Goal: Transaction & Acquisition: Subscribe to service/newsletter

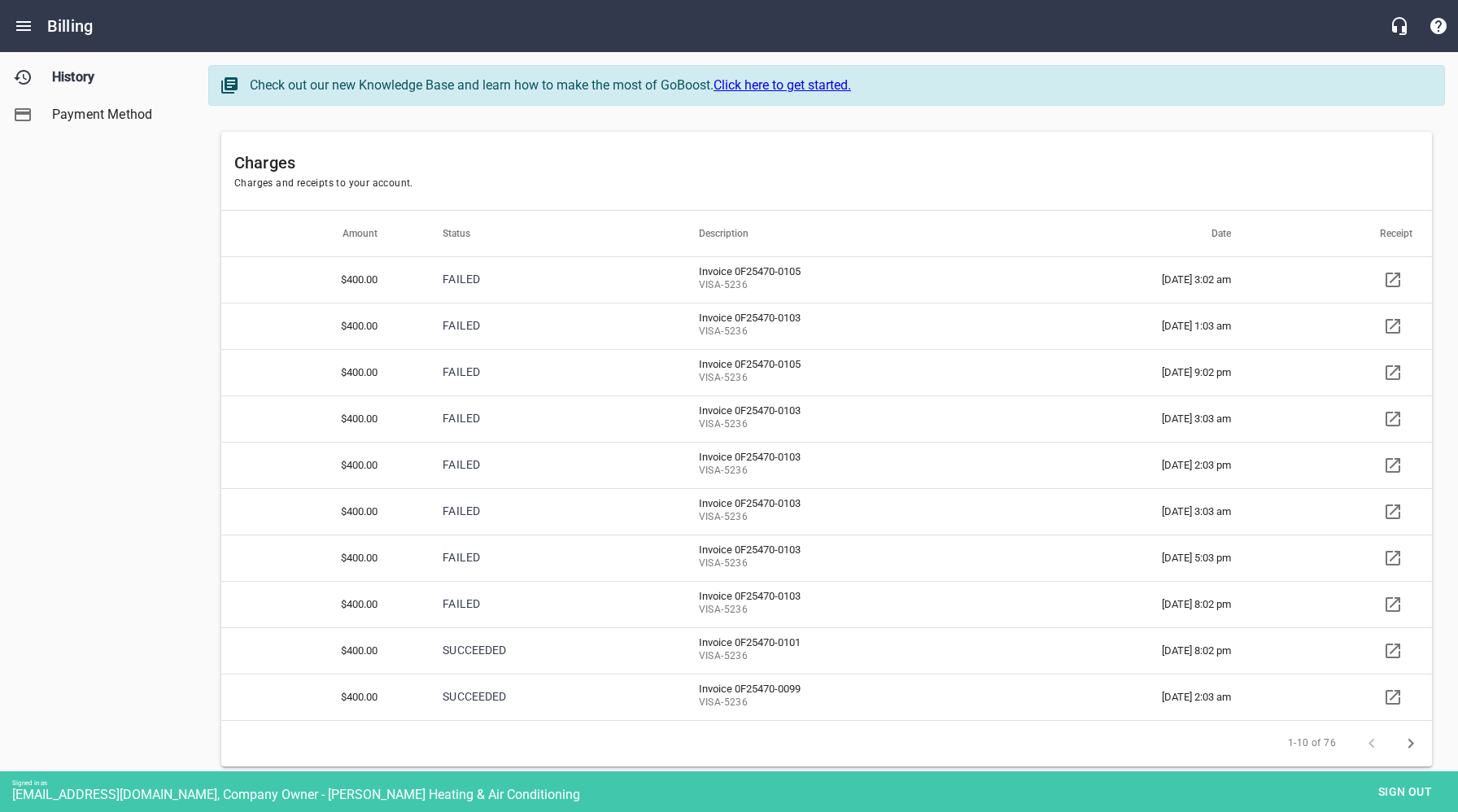
click at [87, 111] on span "Payment Method" at bounding box center [113, 114] width 124 height 20
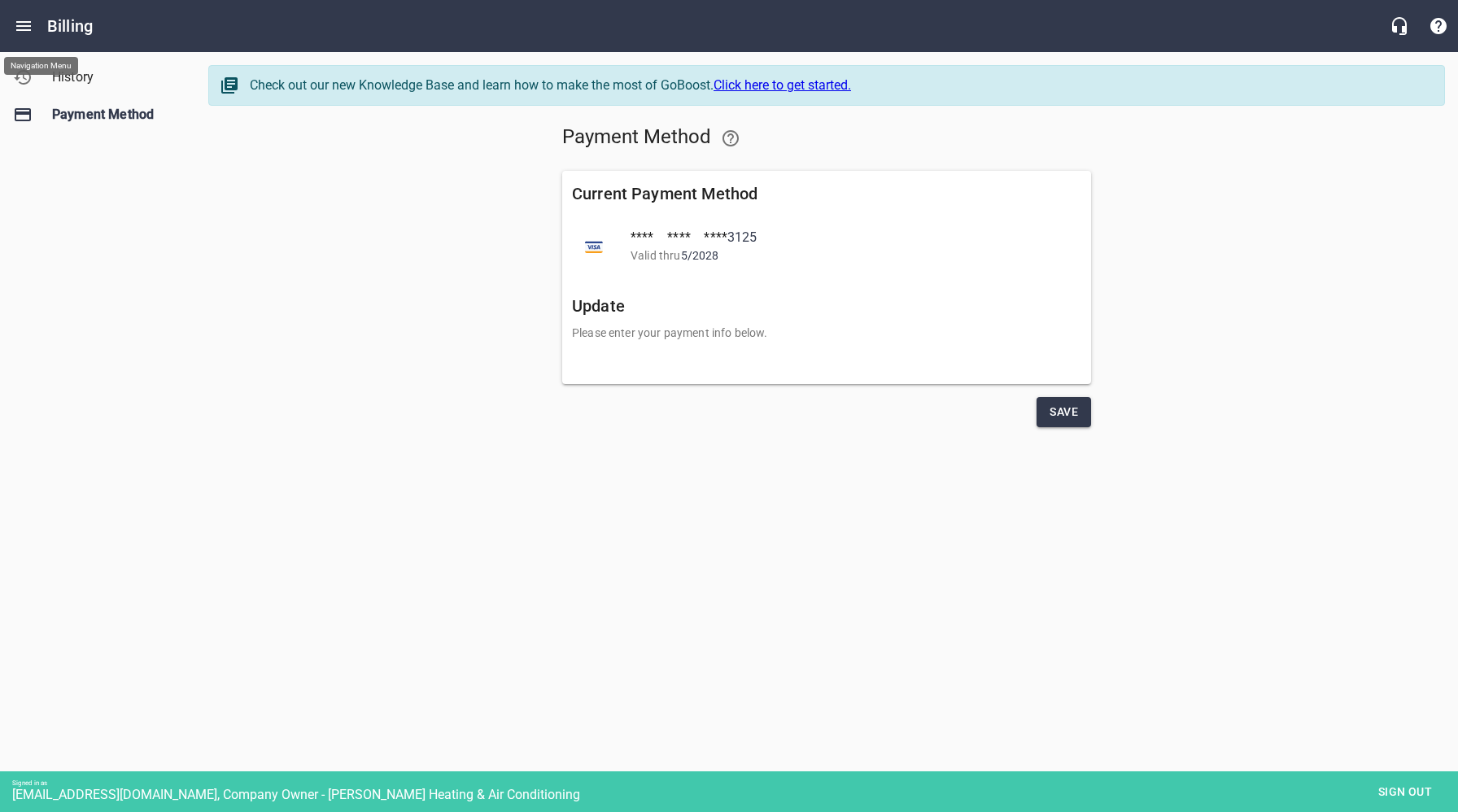
click at [26, 28] on icon "Open drawer" at bounding box center [24, 25] width 20 height 20
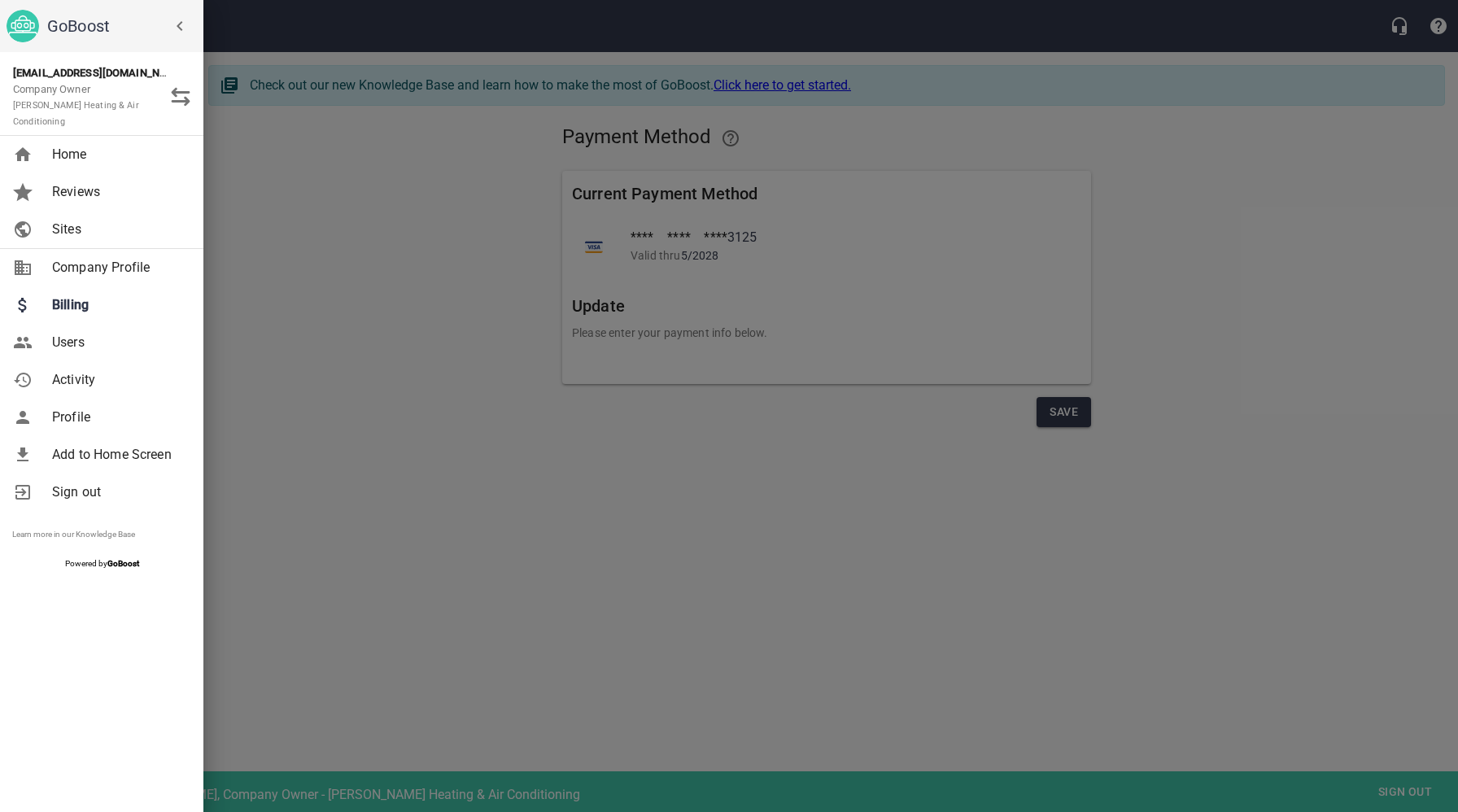
click at [91, 260] on span "Company Profile" at bounding box center [118, 267] width 132 height 20
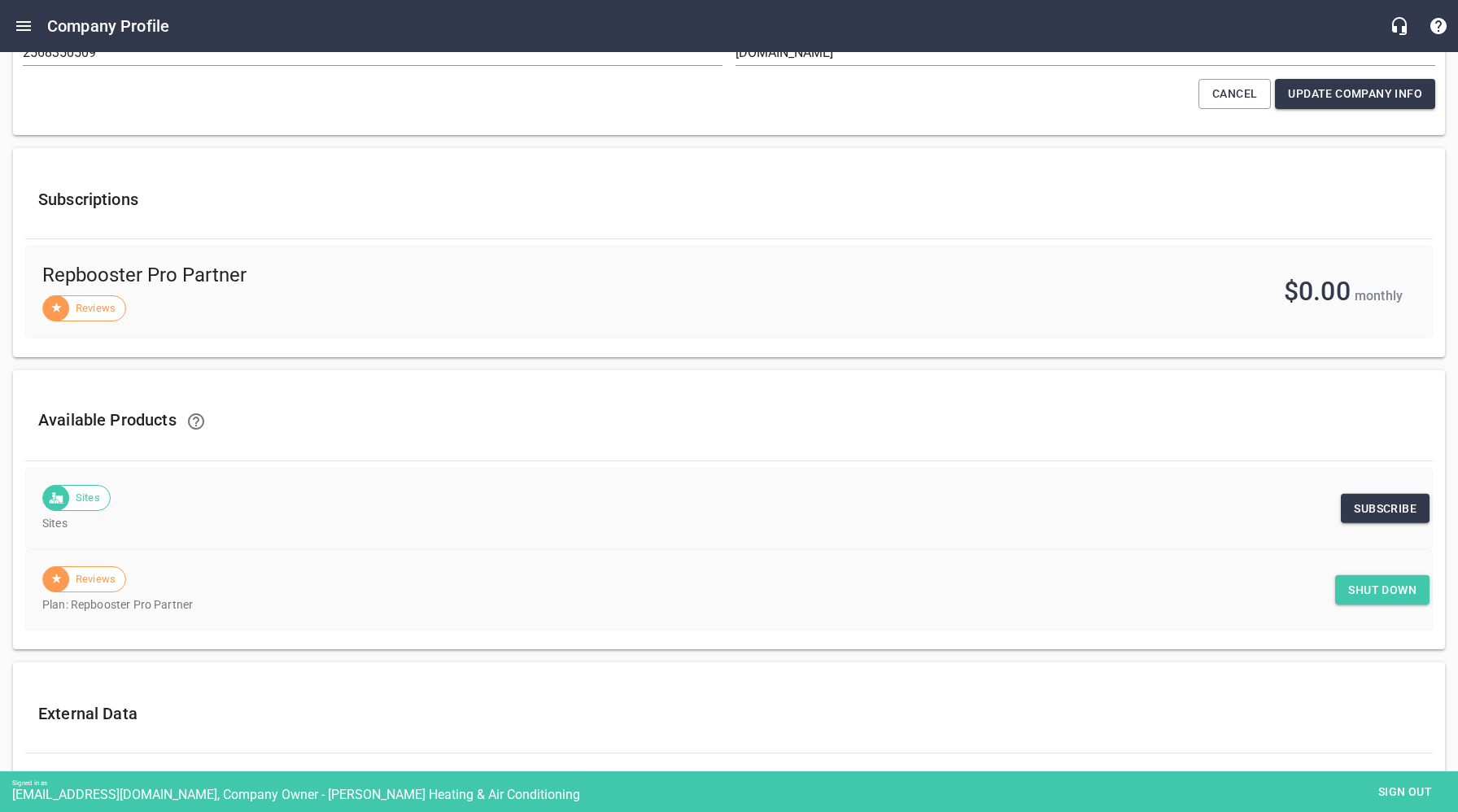
scroll to position [475, 0]
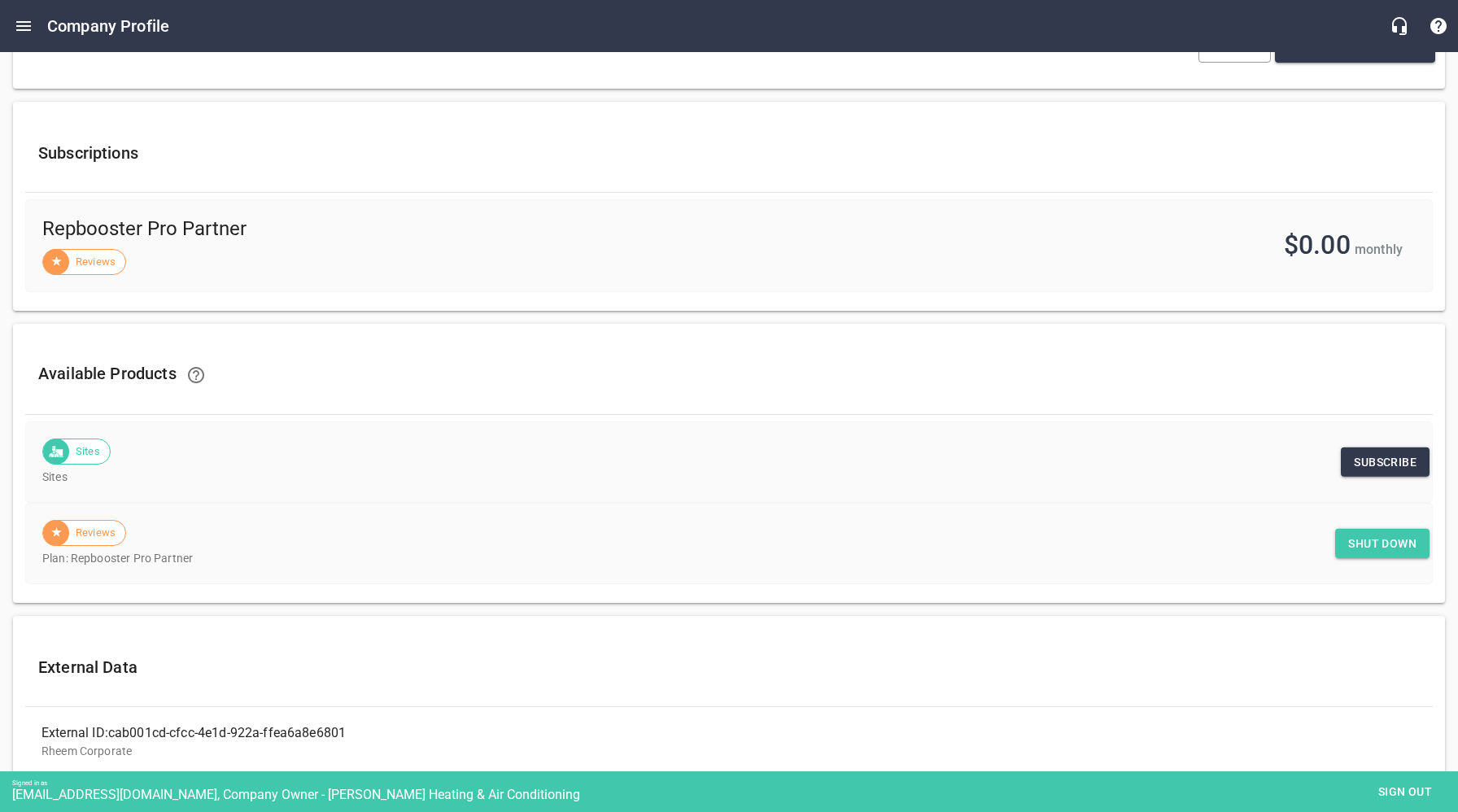
click at [1390, 464] on span "Subscribe" at bounding box center [1384, 463] width 62 height 21
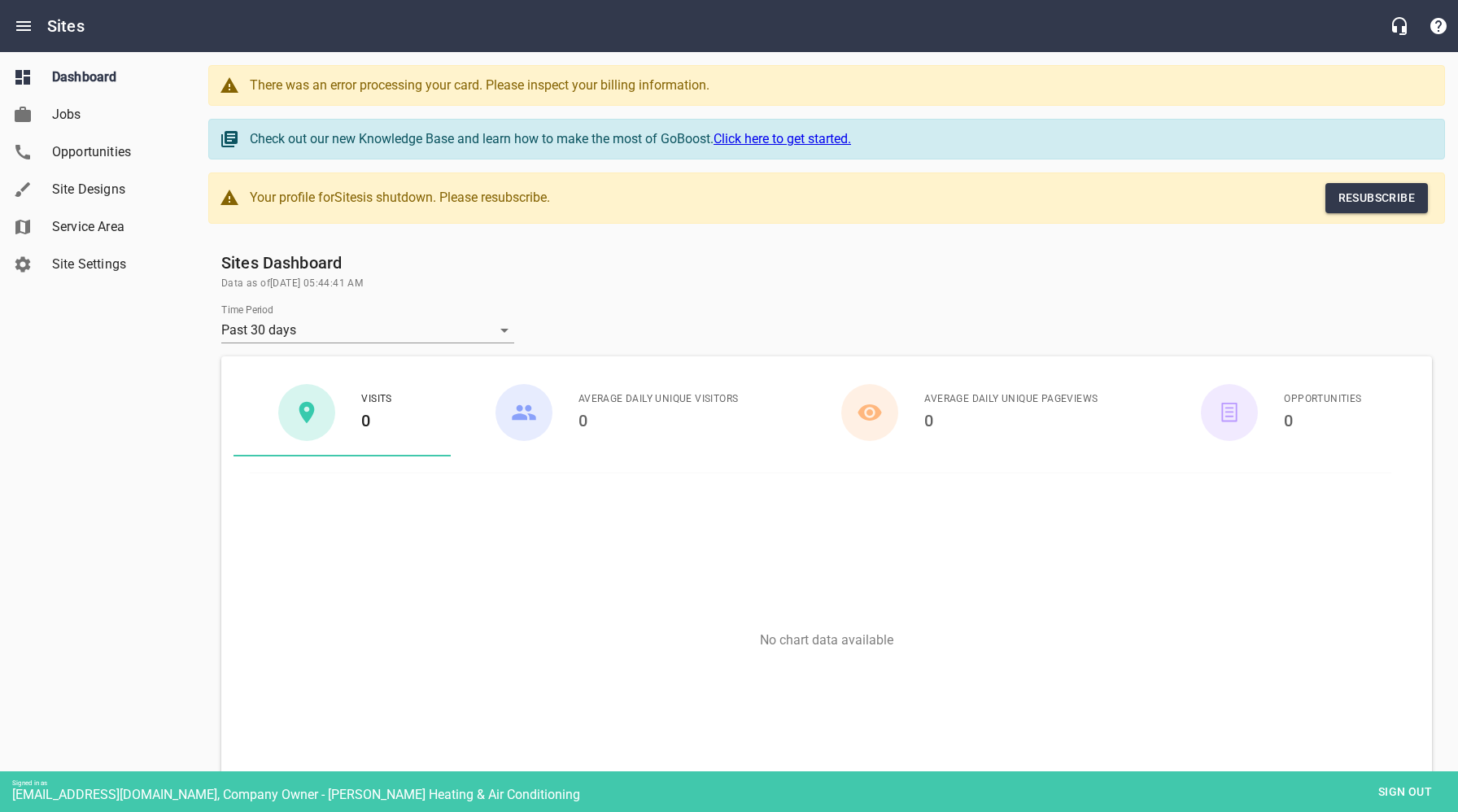
click at [1373, 198] on span "Resubscribe" at bounding box center [1376, 198] width 76 height 21
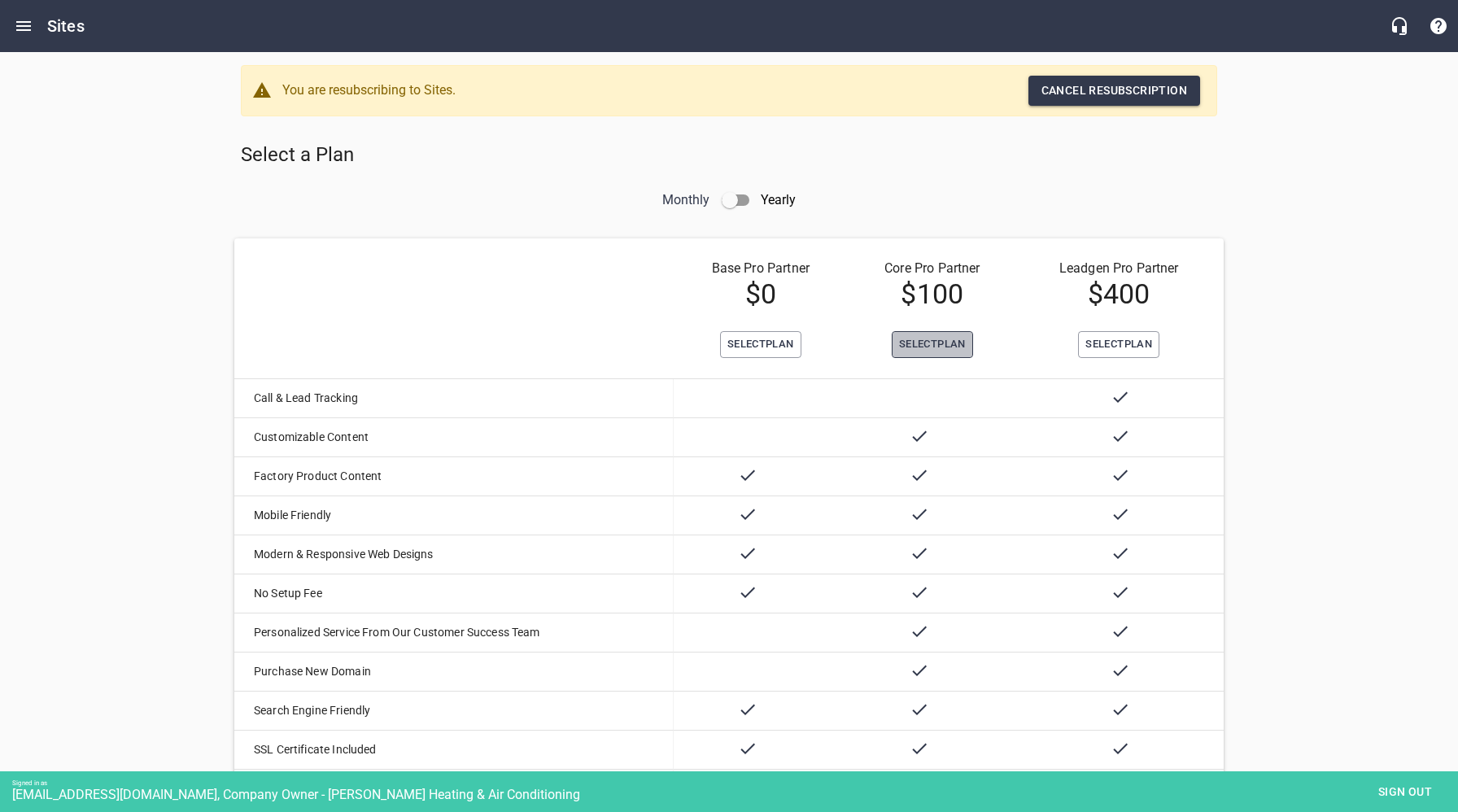
click at [937, 344] on span "Select Plan" at bounding box center [932, 345] width 67 height 19
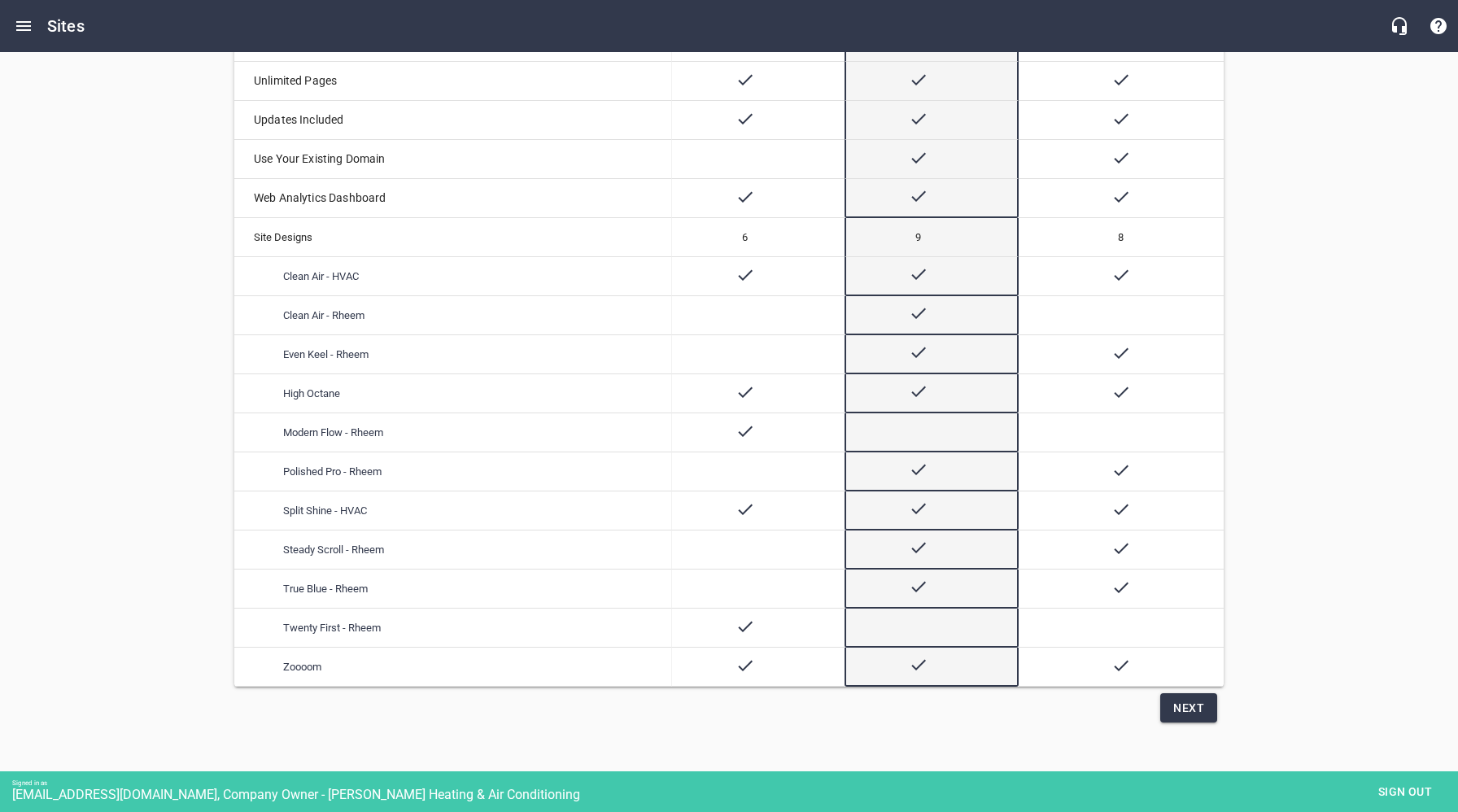
scroll to position [752, 0]
click at [1186, 709] on span "Next" at bounding box center [1188, 705] width 31 height 21
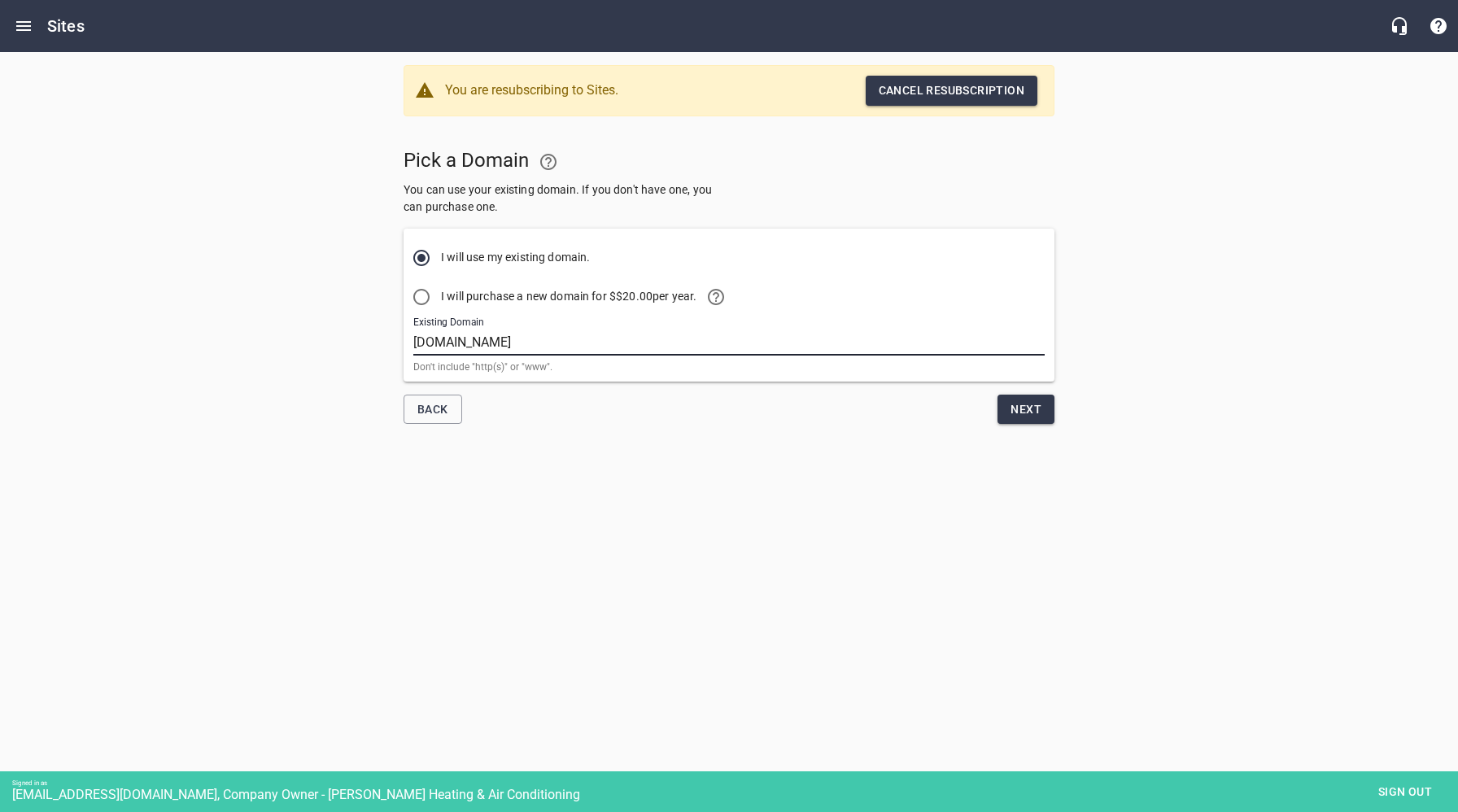
drag, startPoint x: 521, startPoint y: 341, endPoint x: 379, endPoint y: 345, distance: 142.1
click at [380, 345] on div "You are resubscribing to Sites. Cancel resubscription Pick a Domain You can use…" at bounding box center [729, 244] width 1458 height 384
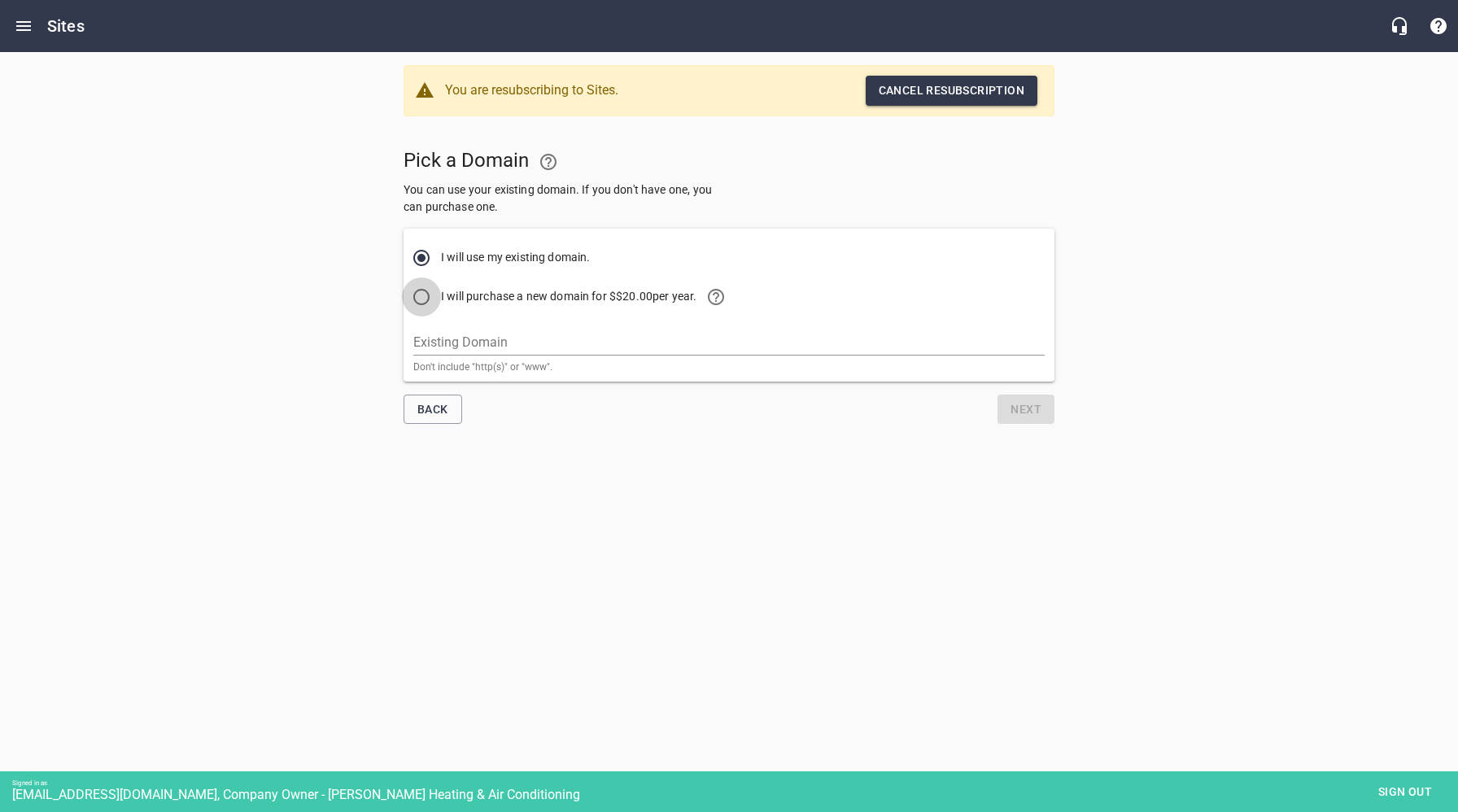
click at [420, 296] on input "I will purchase a new domain for $ $20.00 per year." at bounding box center [421, 296] width 39 height 39
radio input "true"
radio input "false"
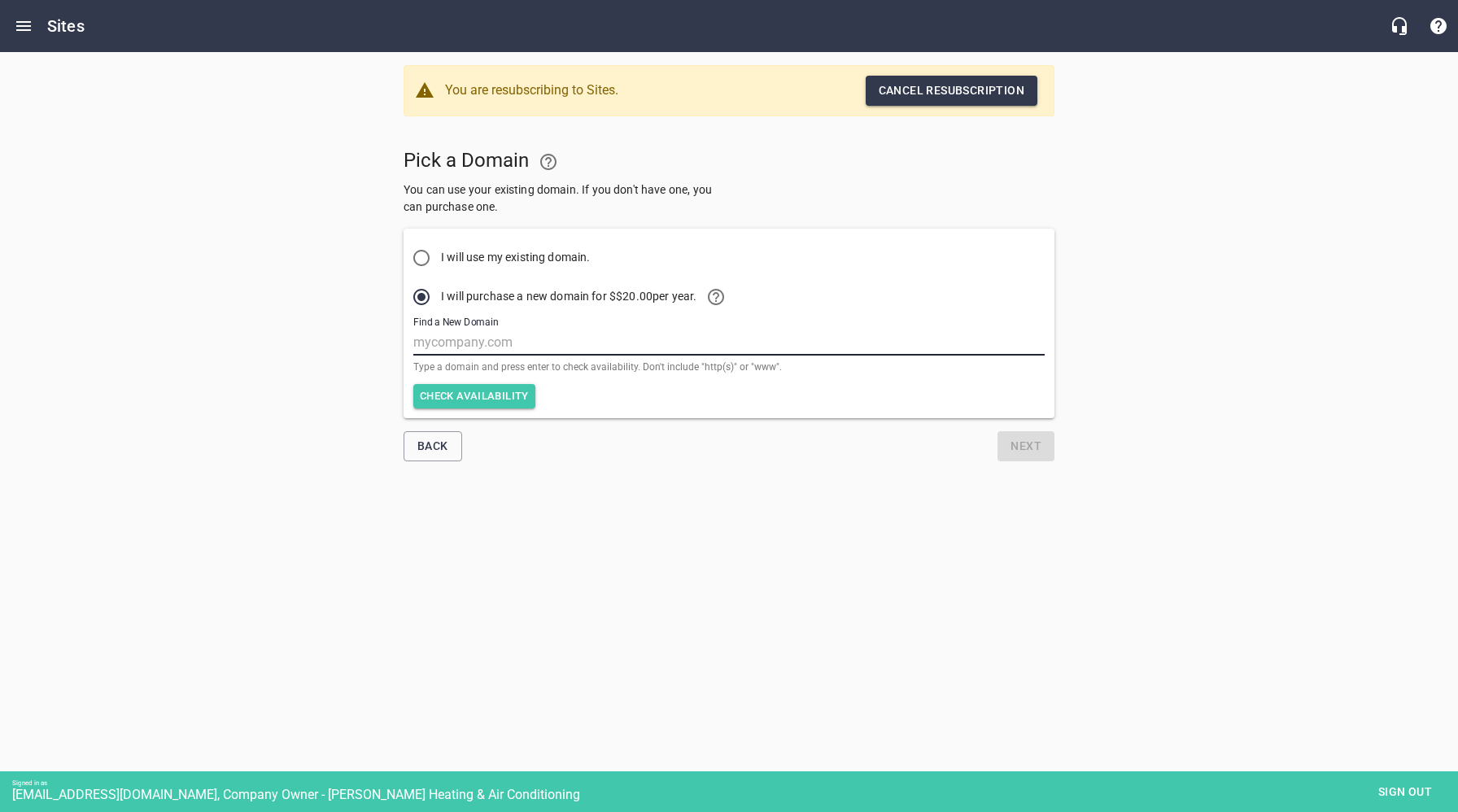
click at [498, 343] on input "text" at bounding box center [729, 343] width 631 height 26
paste input "[DOMAIN_NAME]"
click at [490, 397] on span "Check availability" at bounding box center [473, 397] width 109 height 19
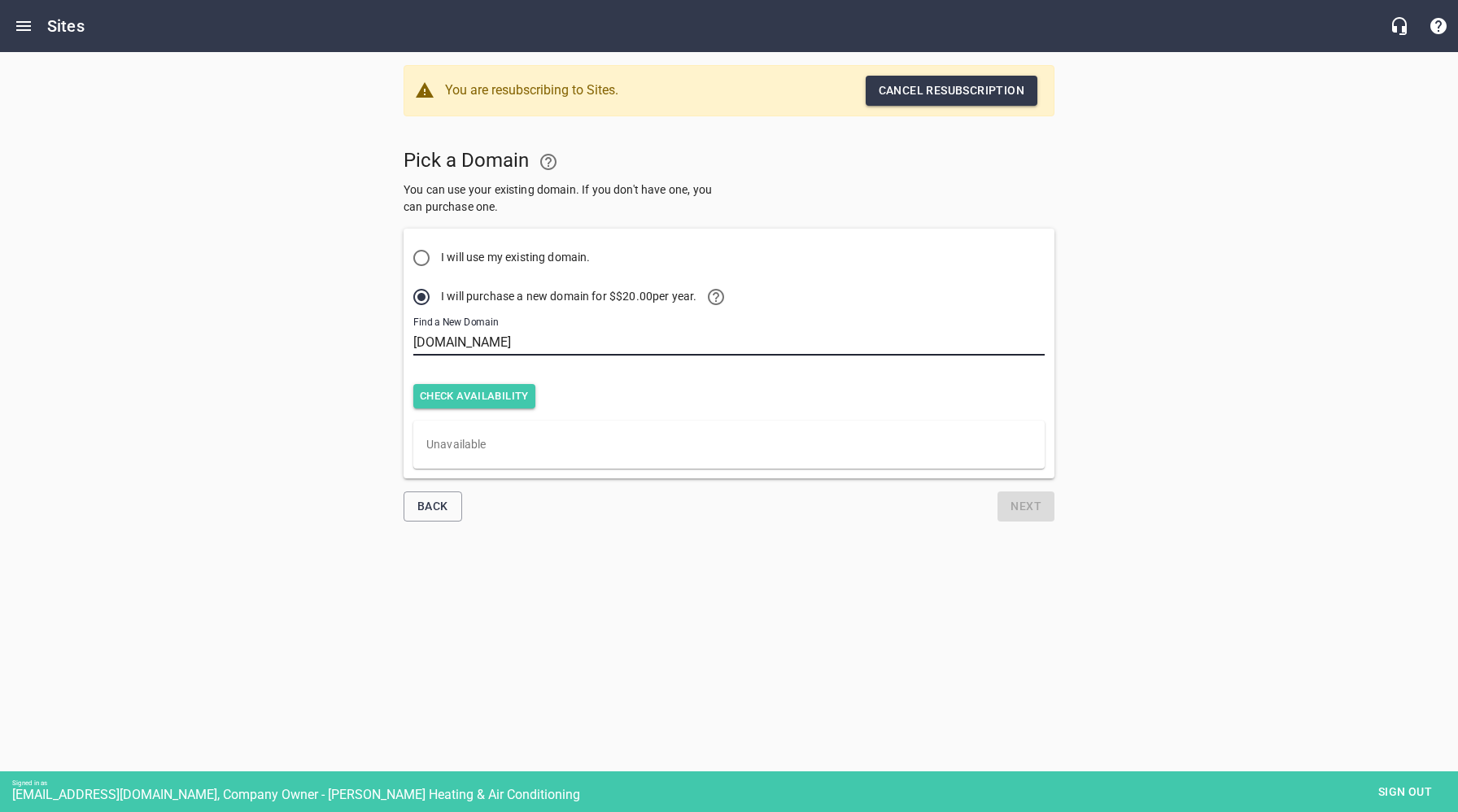
drag, startPoint x: 454, startPoint y: 344, endPoint x: 489, endPoint y: 373, distance: 45.5
click at [455, 344] on input "[DOMAIN_NAME]" at bounding box center [729, 343] width 631 height 26
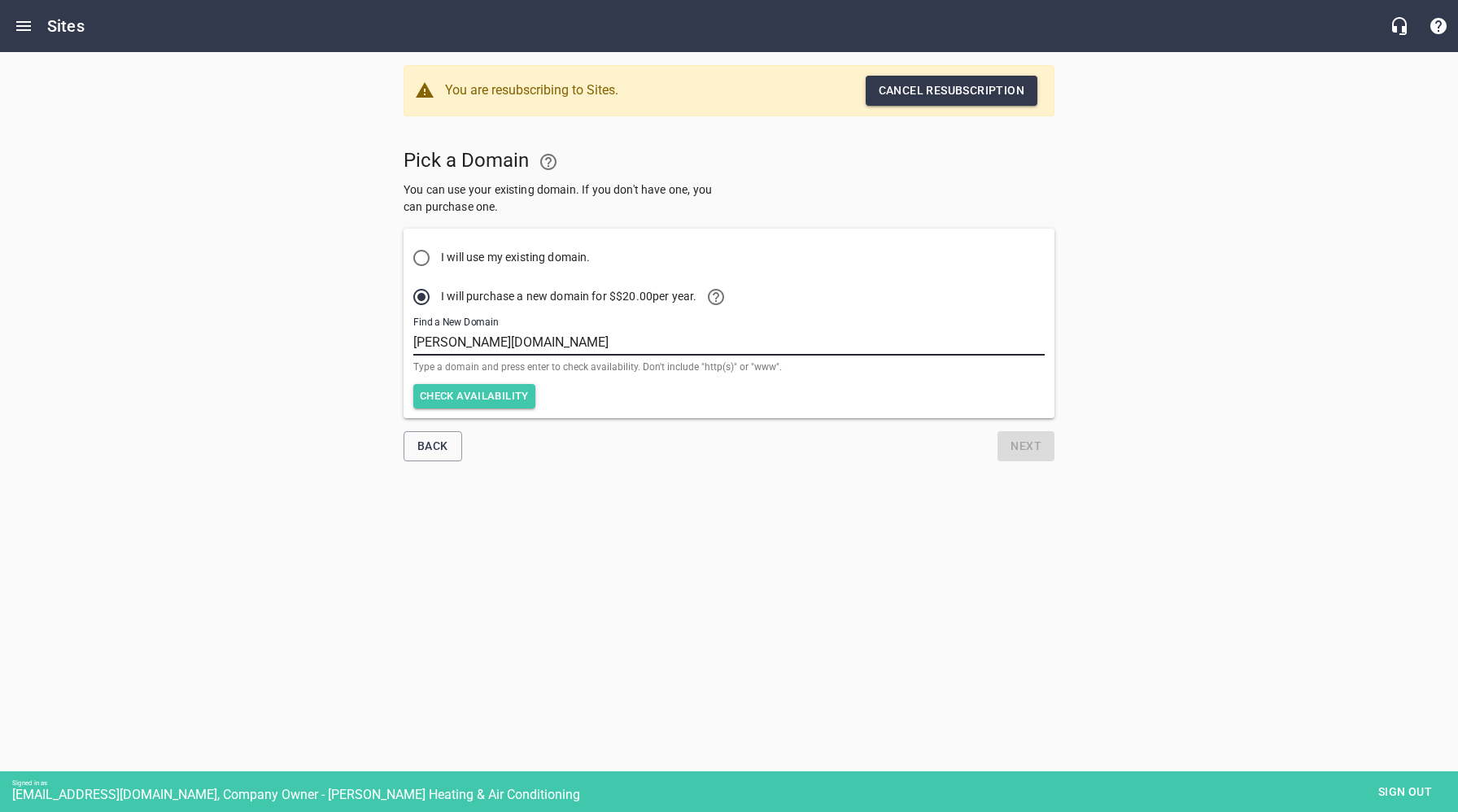
type input "[DOMAIN_NAME]"
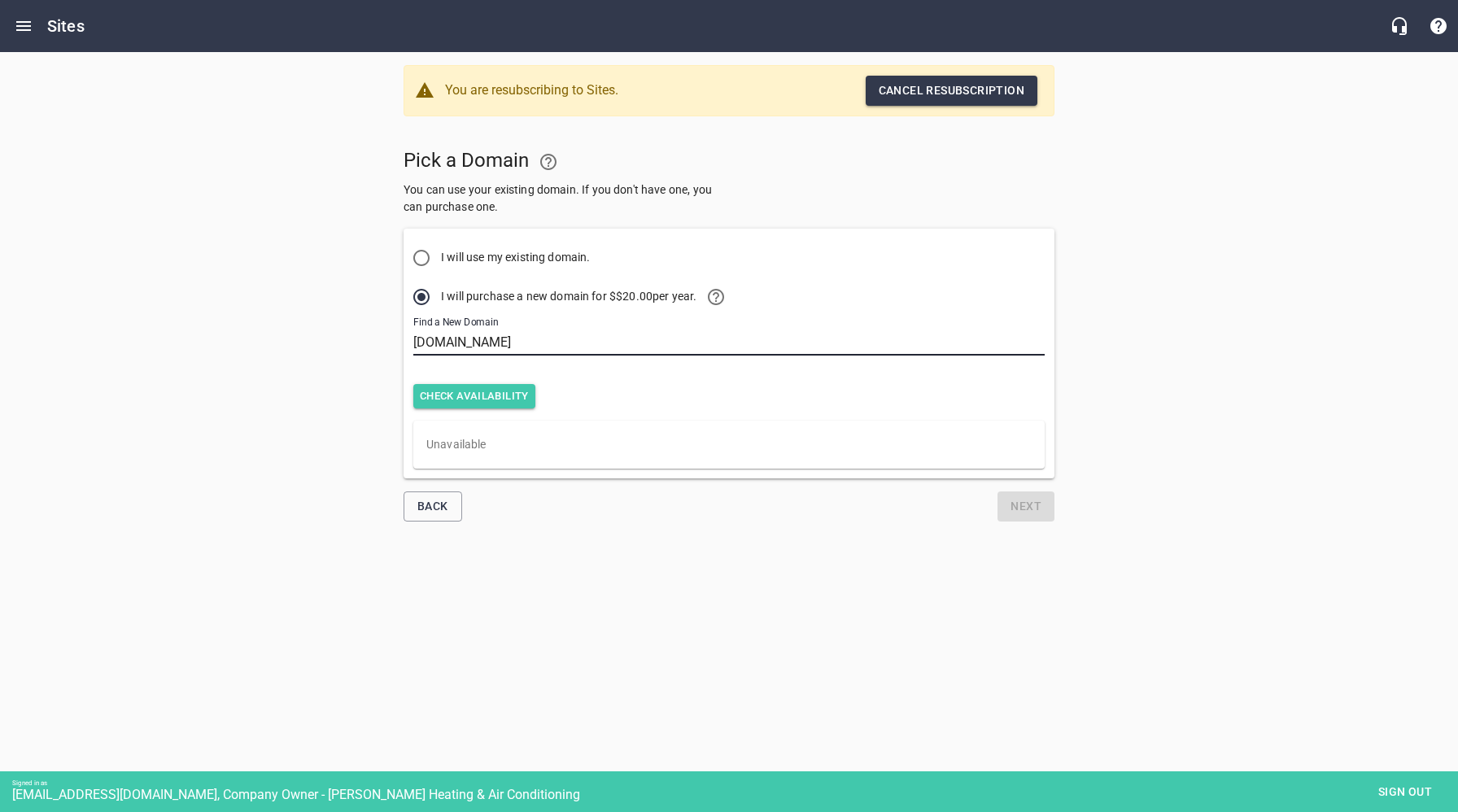
drag, startPoint x: 518, startPoint y: 342, endPoint x: 370, endPoint y: 341, distance: 148.0
click at [373, 342] on div "You are resubscribing to Sites. Cancel resubscription Pick a Domain You can use…" at bounding box center [729, 293] width 1458 height 482
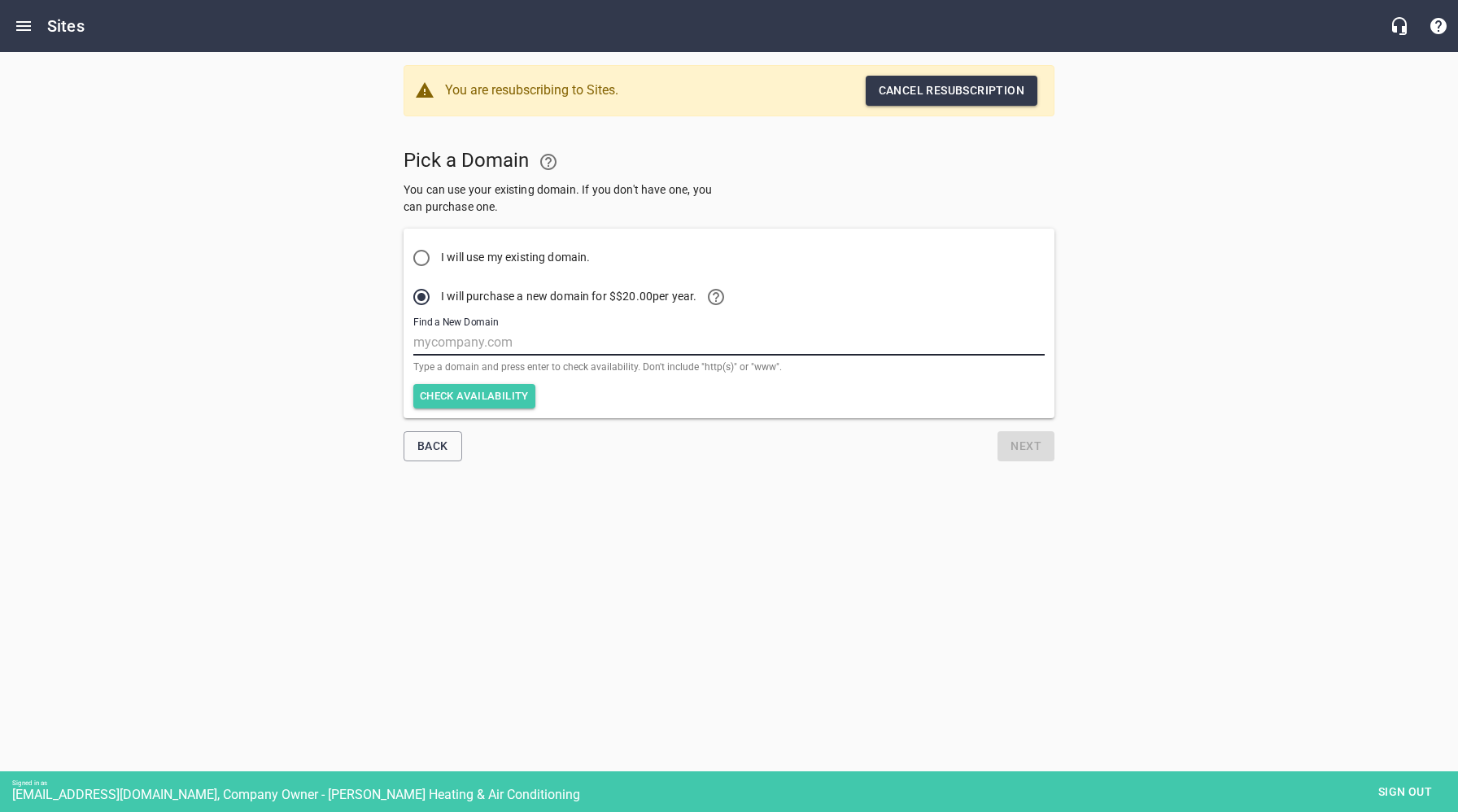
click at [426, 256] on input "I will use my existing domain." at bounding box center [421, 257] width 39 height 39
radio input "true"
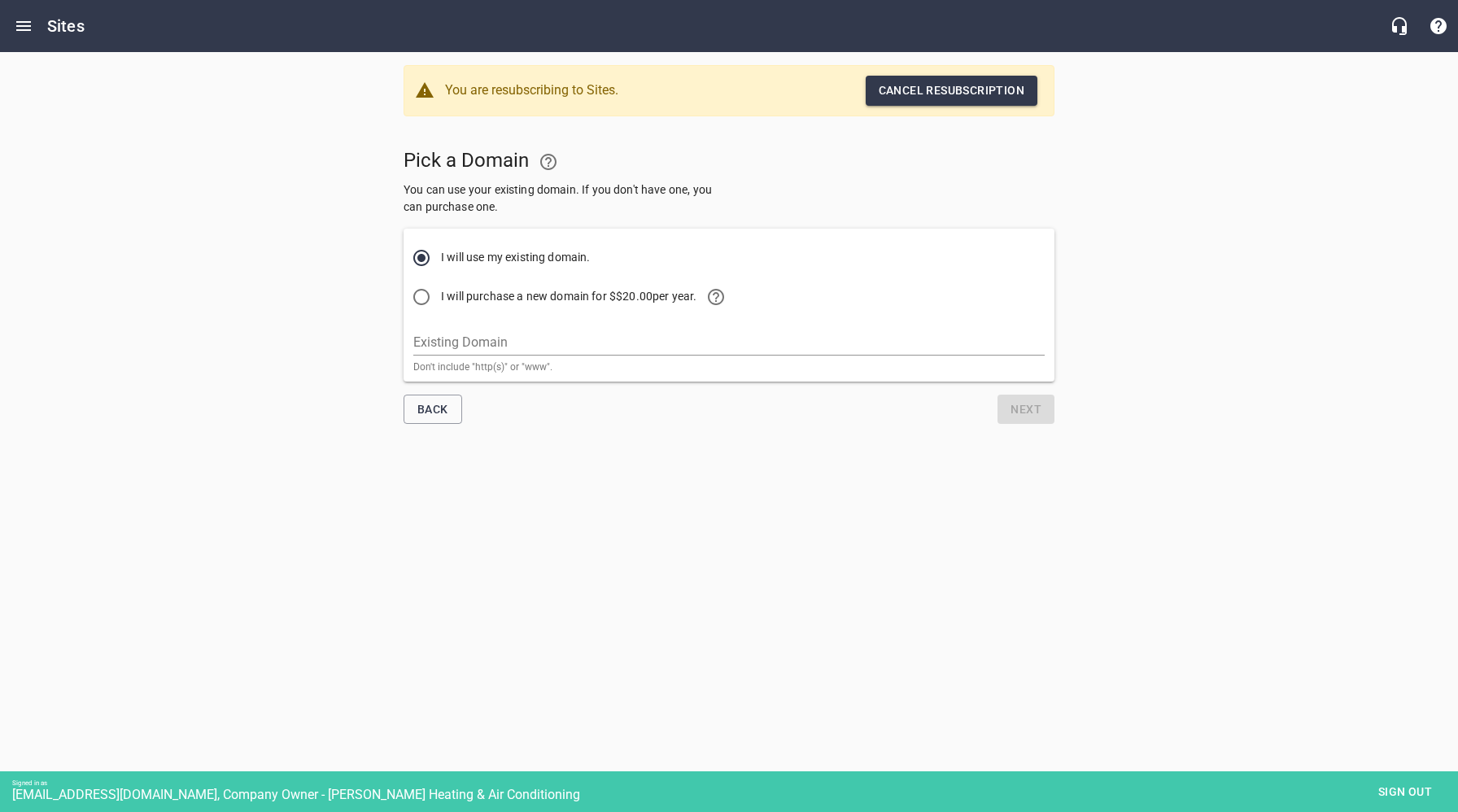
radio input "false"
click at [490, 340] on input "Existing Domain" at bounding box center [729, 343] width 631 height 26
paste input "[DOMAIN_NAME]"
type input "[DOMAIN_NAME]"
click at [1028, 410] on span "Next" at bounding box center [1026, 410] width 31 height 21
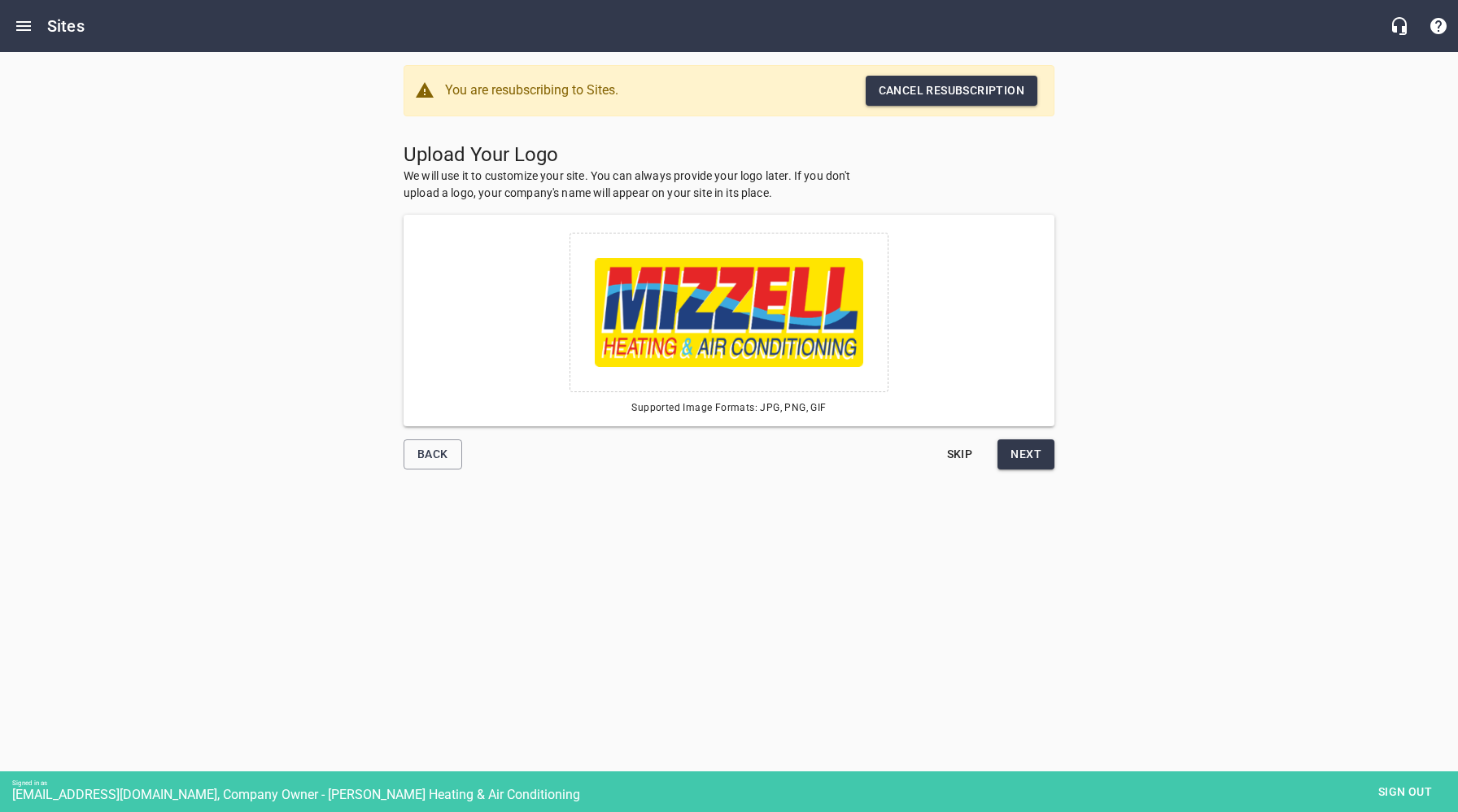
click at [1034, 456] on span "Next" at bounding box center [1026, 454] width 31 height 21
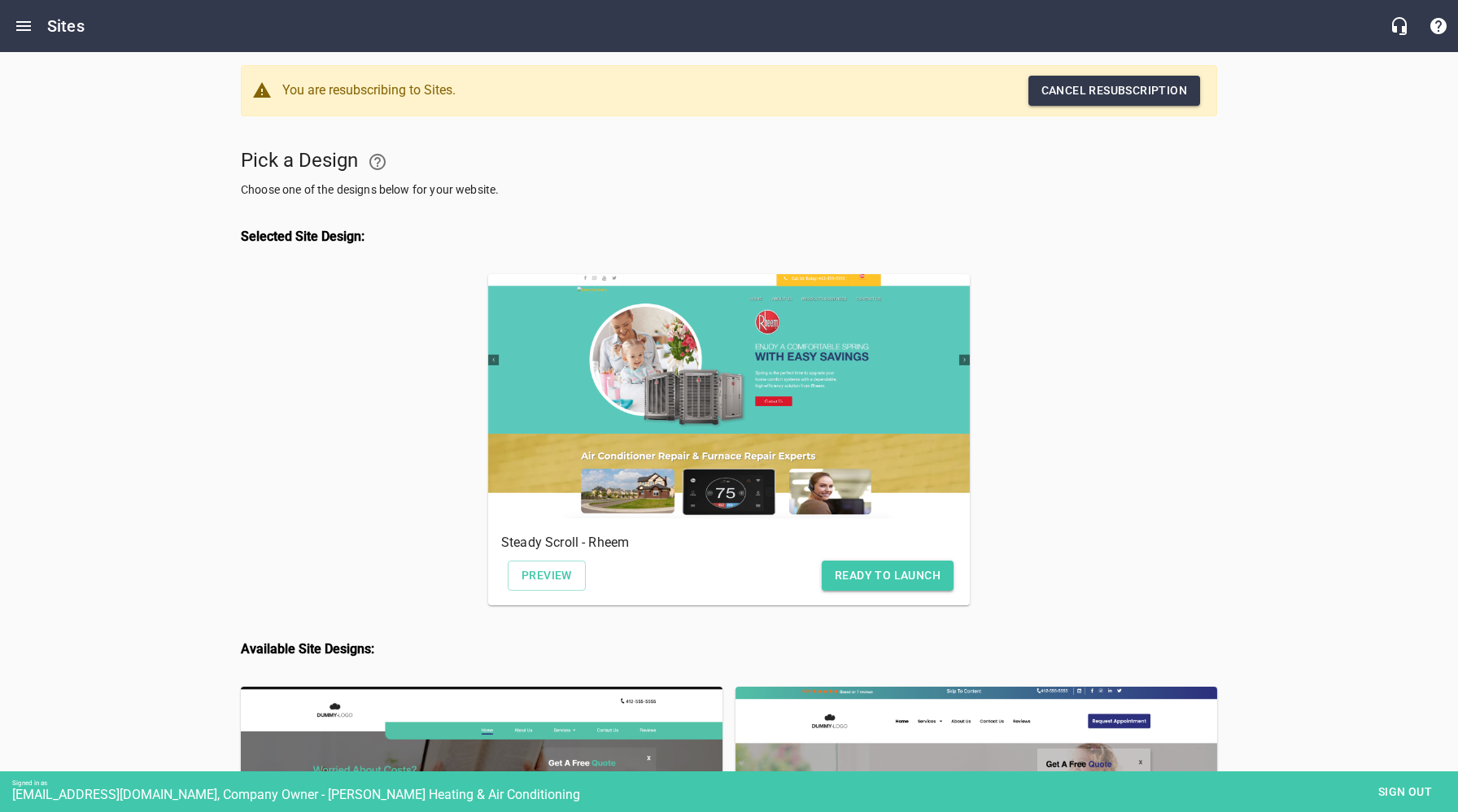
click at [880, 569] on span "Ready to Launch" at bounding box center [888, 576] width 106 height 21
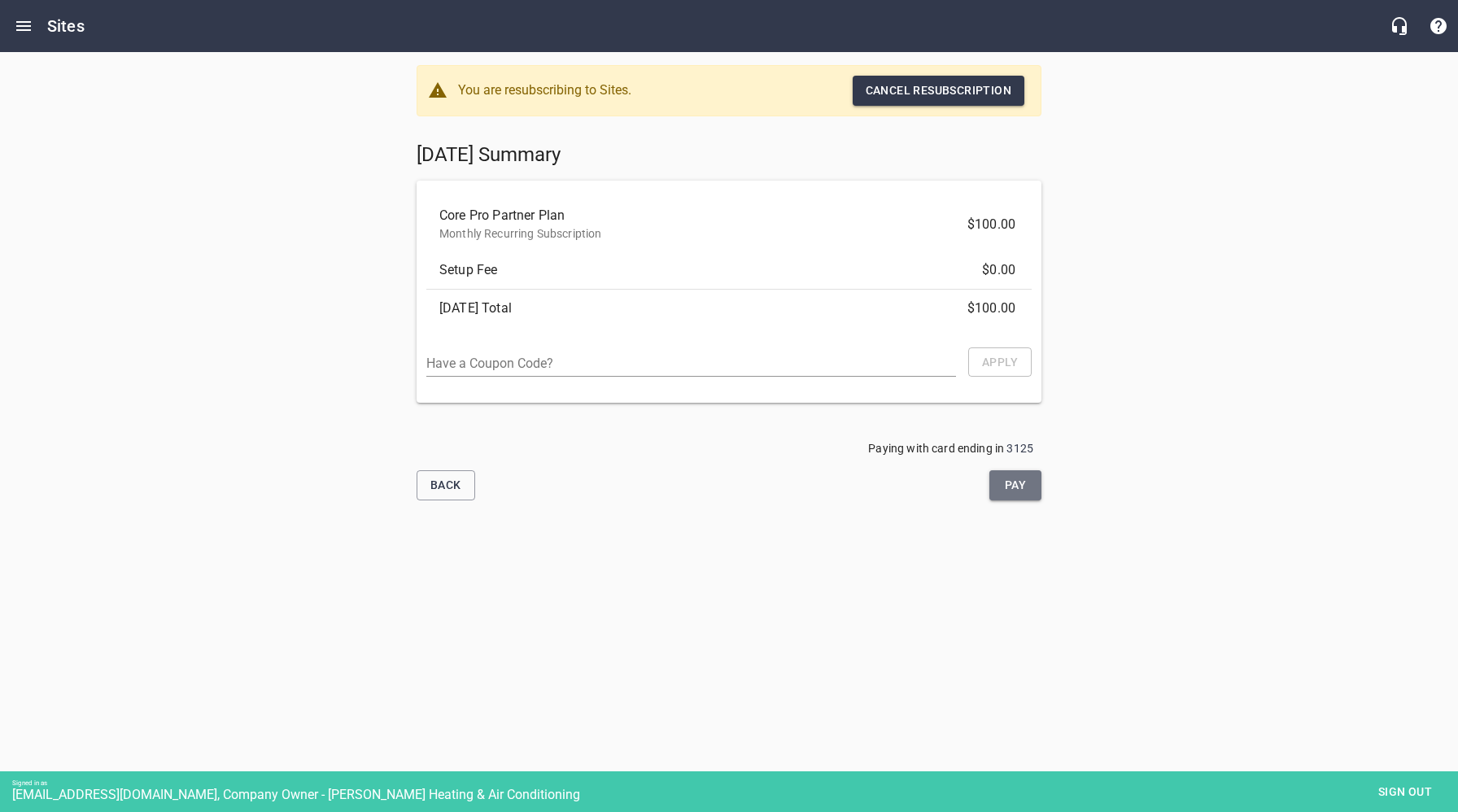
click at [1018, 486] on span "Pay" at bounding box center [1015, 485] width 26 height 21
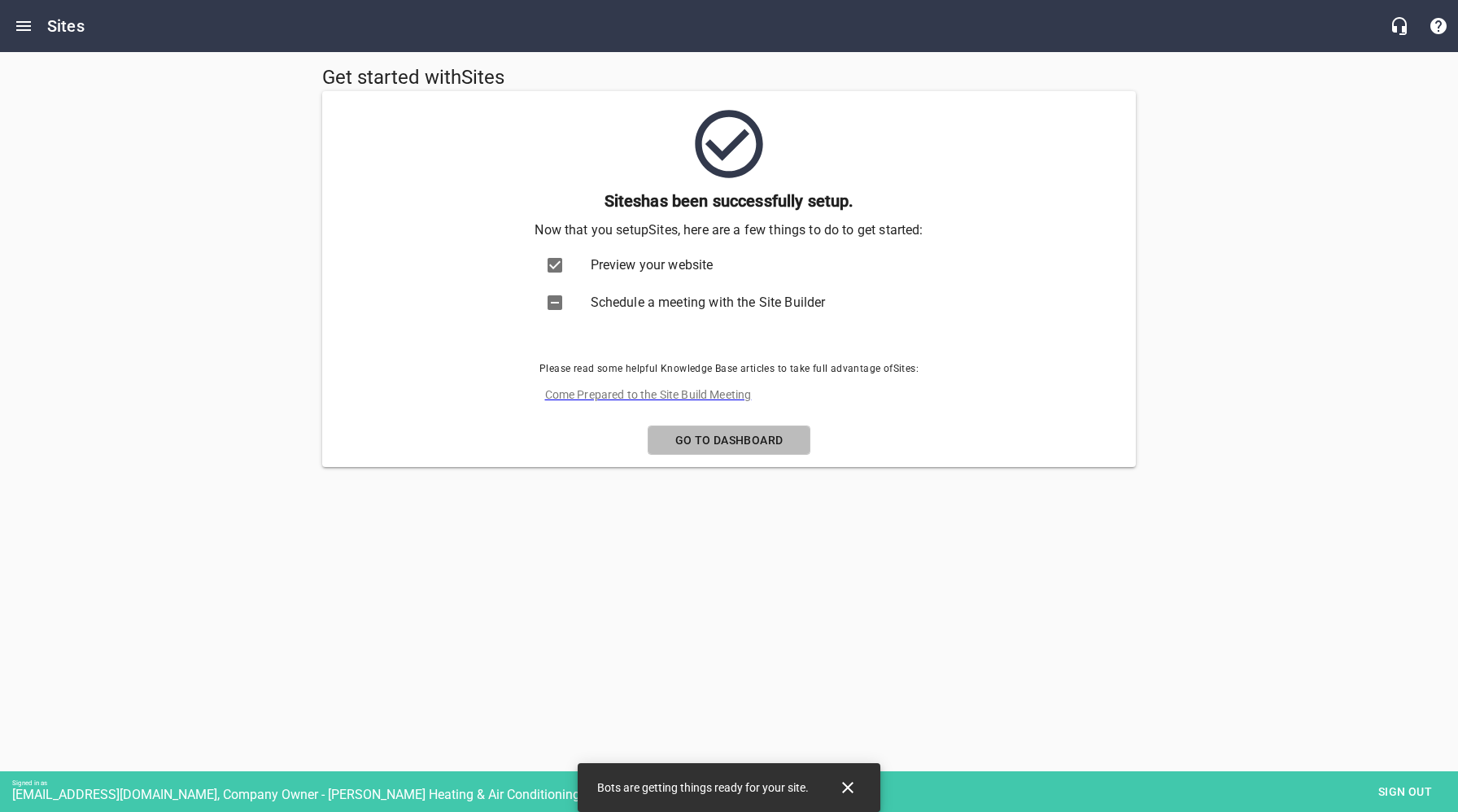
click at [738, 436] on span "Go to Dashboard" at bounding box center [728, 441] width 135 height 21
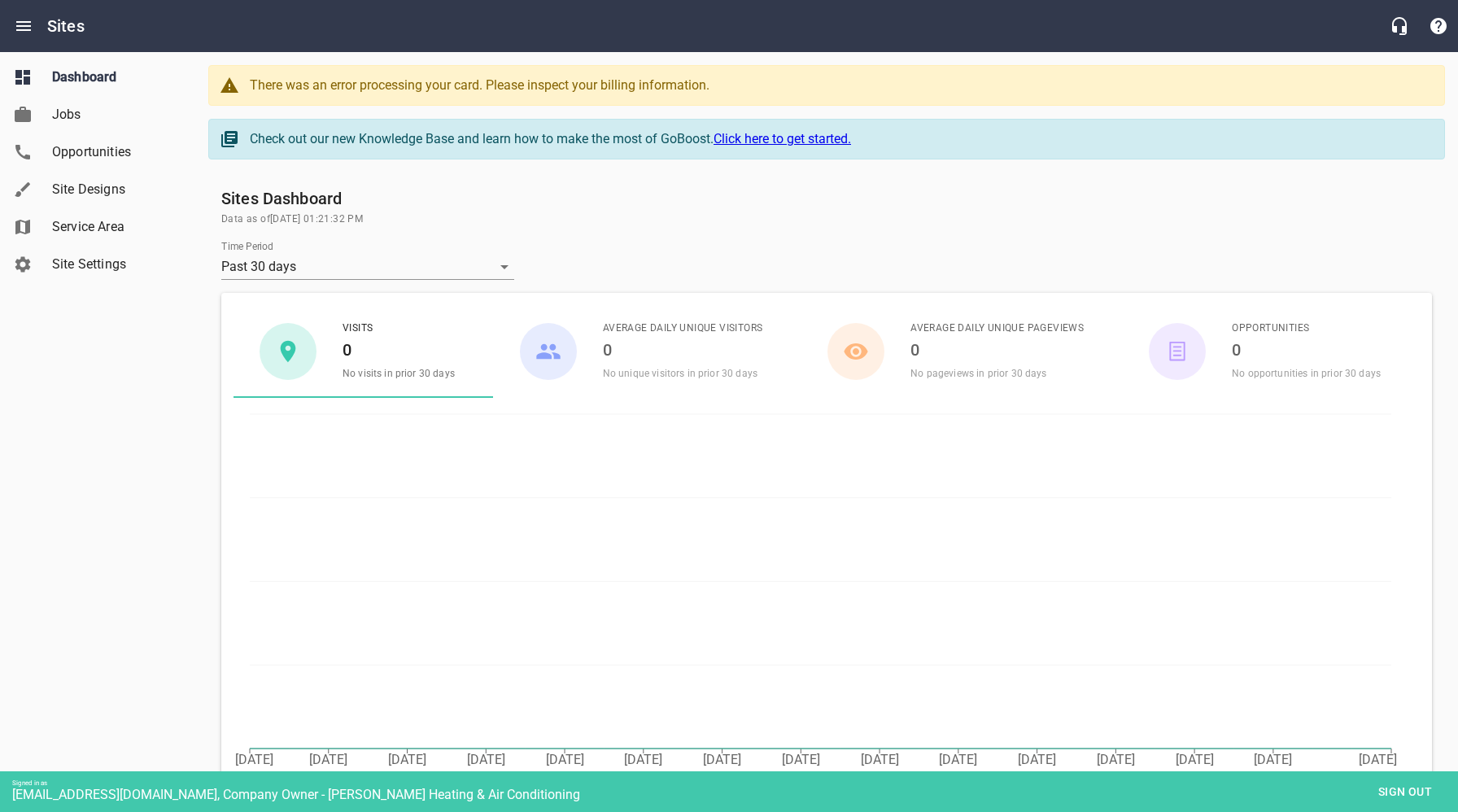
drag, startPoint x: 1396, startPoint y: 791, endPoint x: 1382, endPoint y: 786, distance: 14.9
click at [1396, 791] on span "Sign out" at bounding box center [1404, 792] width 68 height 21
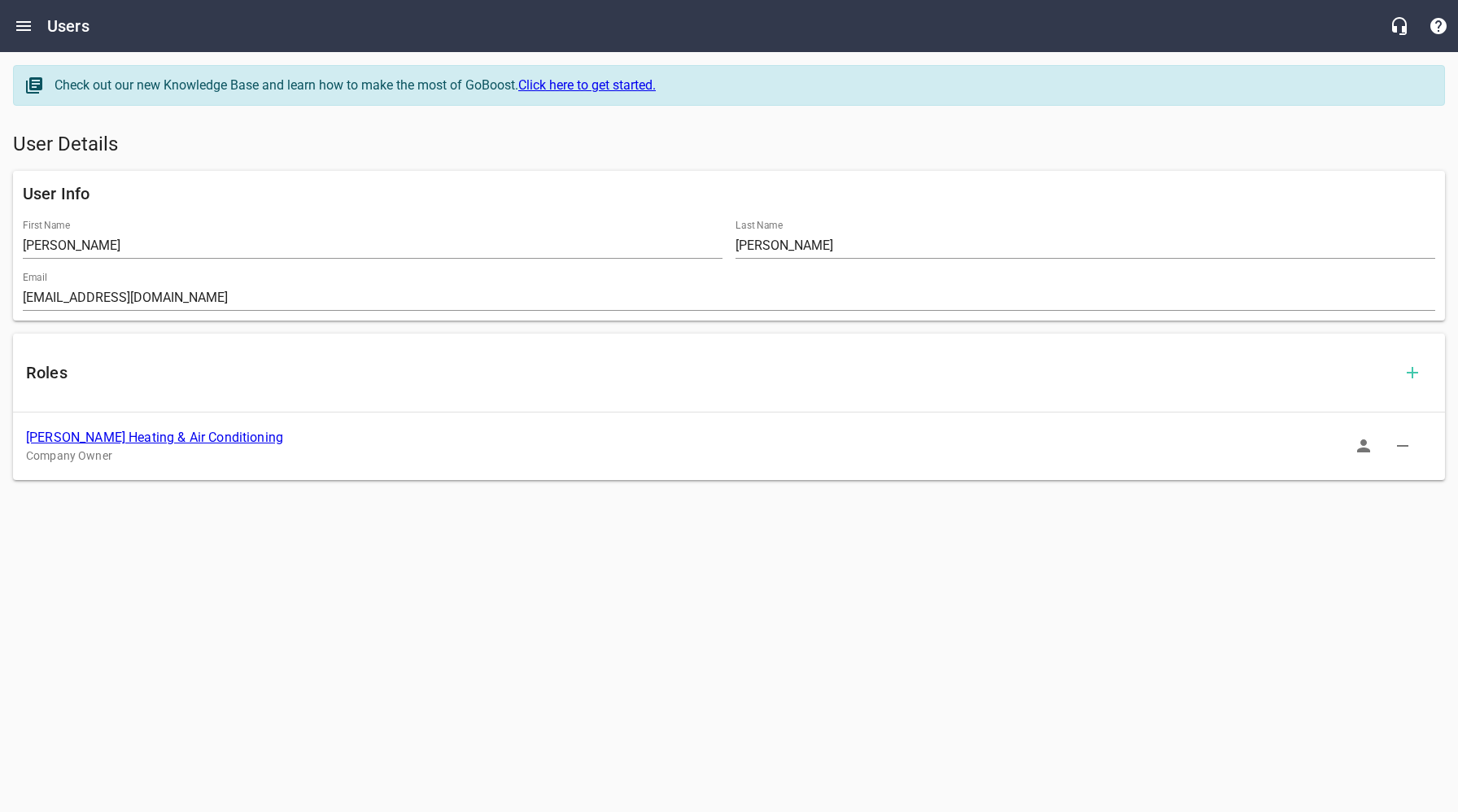
click at [161, 433] on link "[PERSON_NAME] Heating & Air Conditioning" at bounding box center [155, 437] width 257 height 15
